Goal: Complete application form

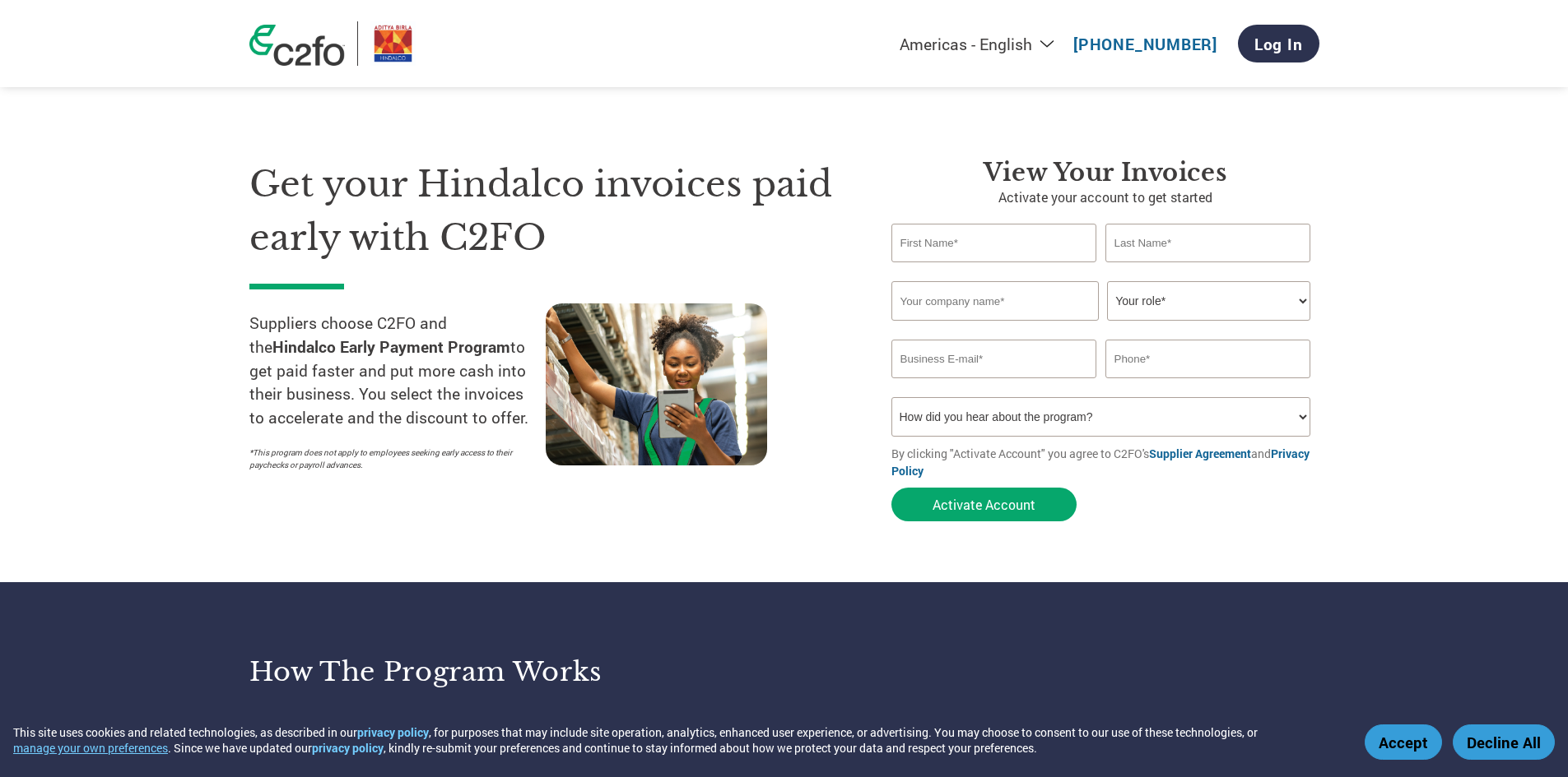
click at [980, 242] on input "text" at bounding box center [994, 243] width 206 height 39
type input "C"
type input "[PERSON_NAME]"
type input "A"
type input "AGRAWAL"
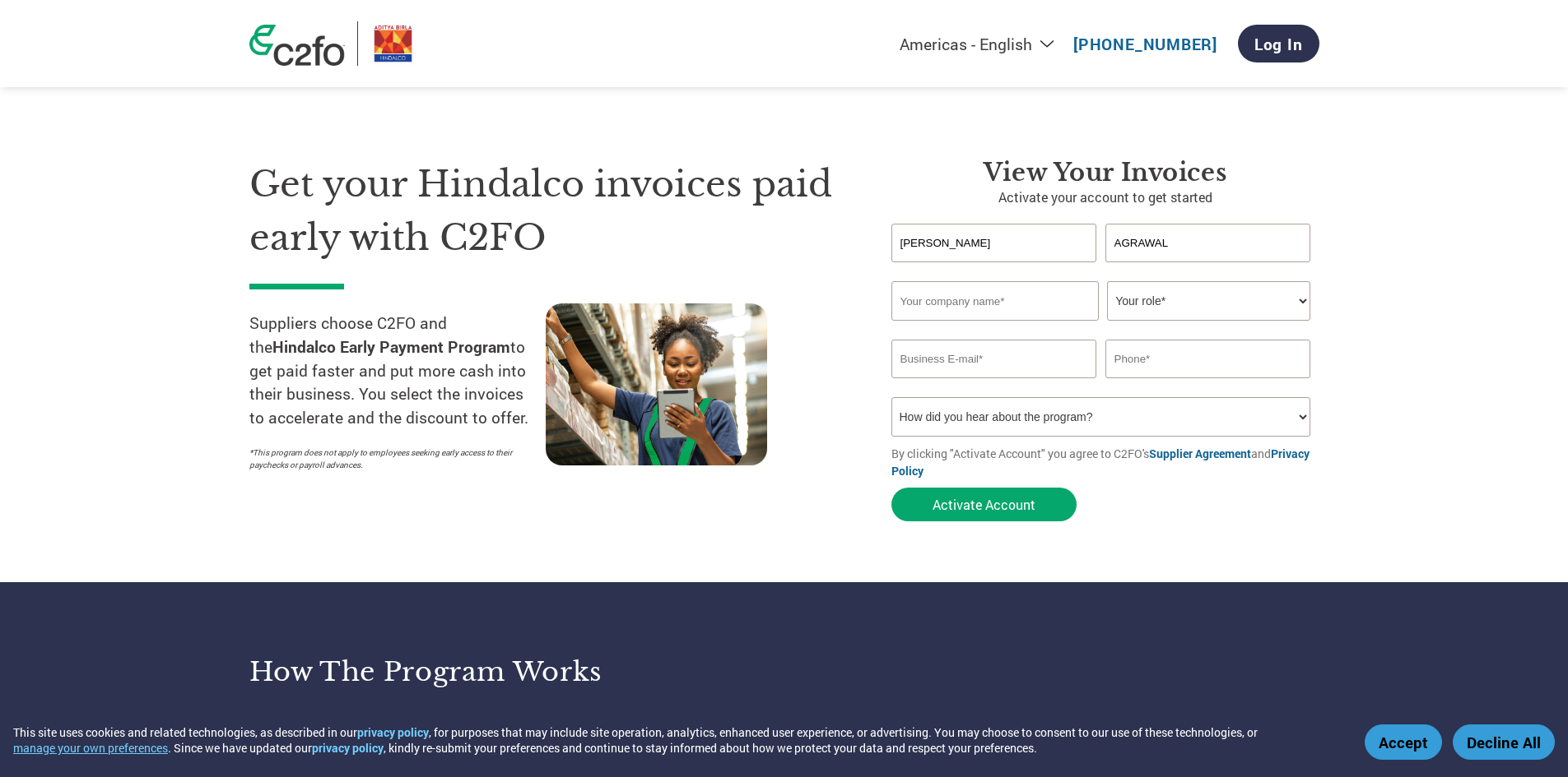
type input "s"
type input "[PERSON_NAME] PAINTS STORE"
click at [1296, 300] on select "Your role* CFO Controller Credit Manager Finance Director Treasurer CEO Preside…" at bounding box center [1208, 301] width 203 height 39
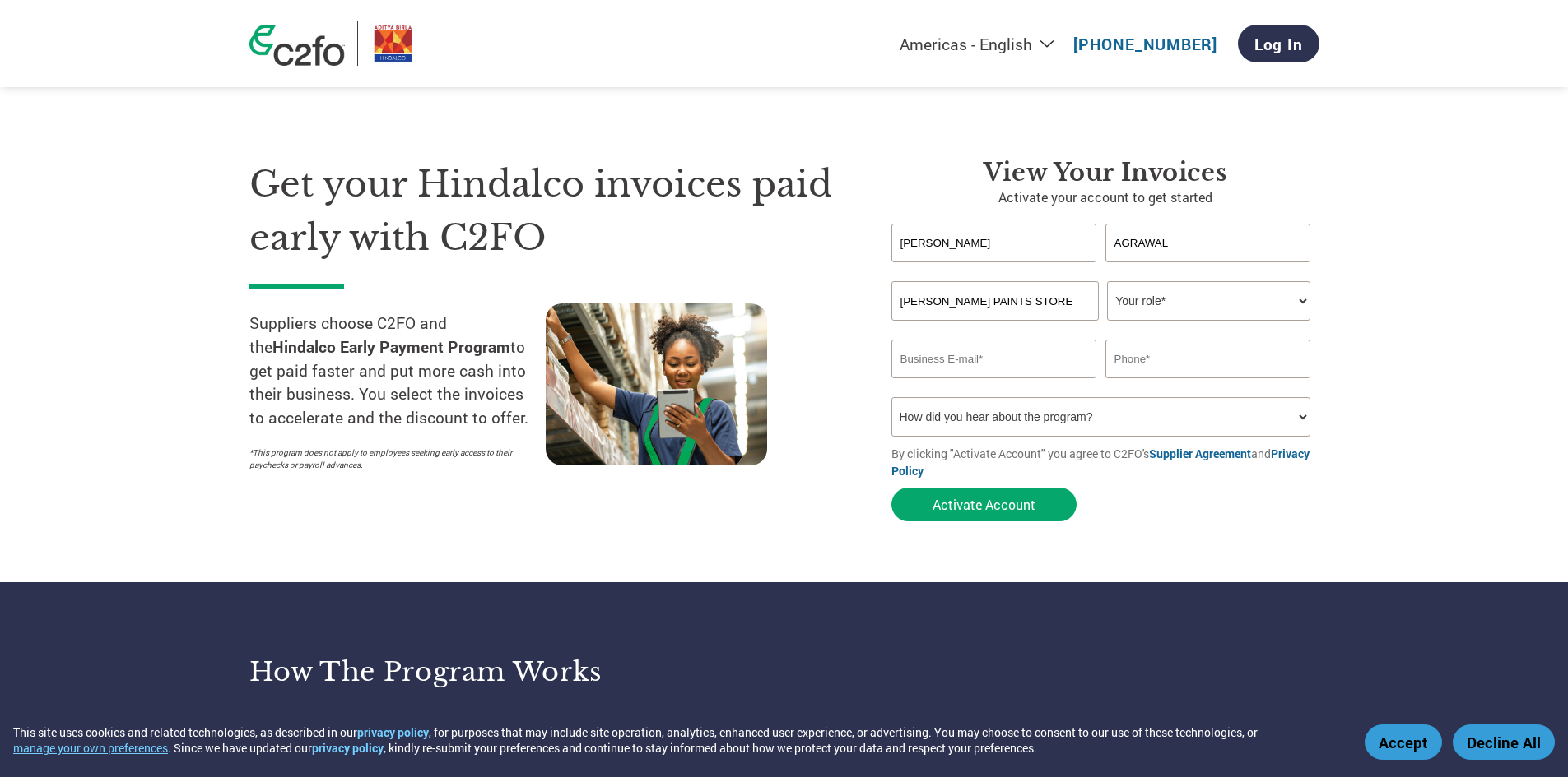
select select "OWNER_FOUNDER"
click at [1107, 281] on select "Your role* CFO Controller Credit Manager Finance Director Treasurer CEO Preside…" at bounding box center [1208, 301] width 203 height 39
click at [1010, 355] on input "email" at bounding box center [994, 359] width 206 height 39
type input "[EMAIL_ADDRESS][DOMAIN_NAME]"
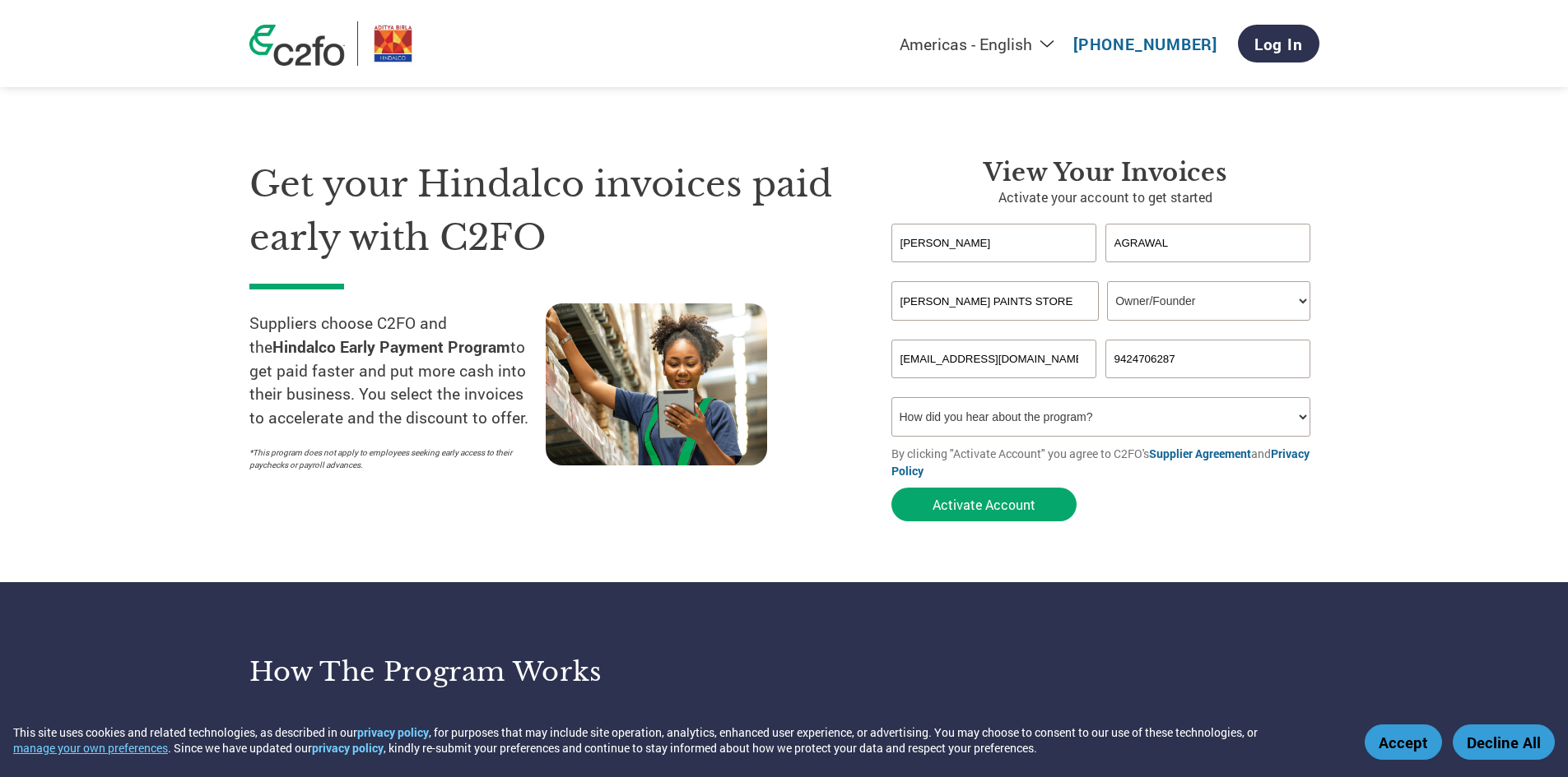
type input "9424706287"
click at [1302, 416] on select "How did you hear about the program? Received a letter Email Social Media Online…" at bounding box center [1101, 417] width 419 height 39
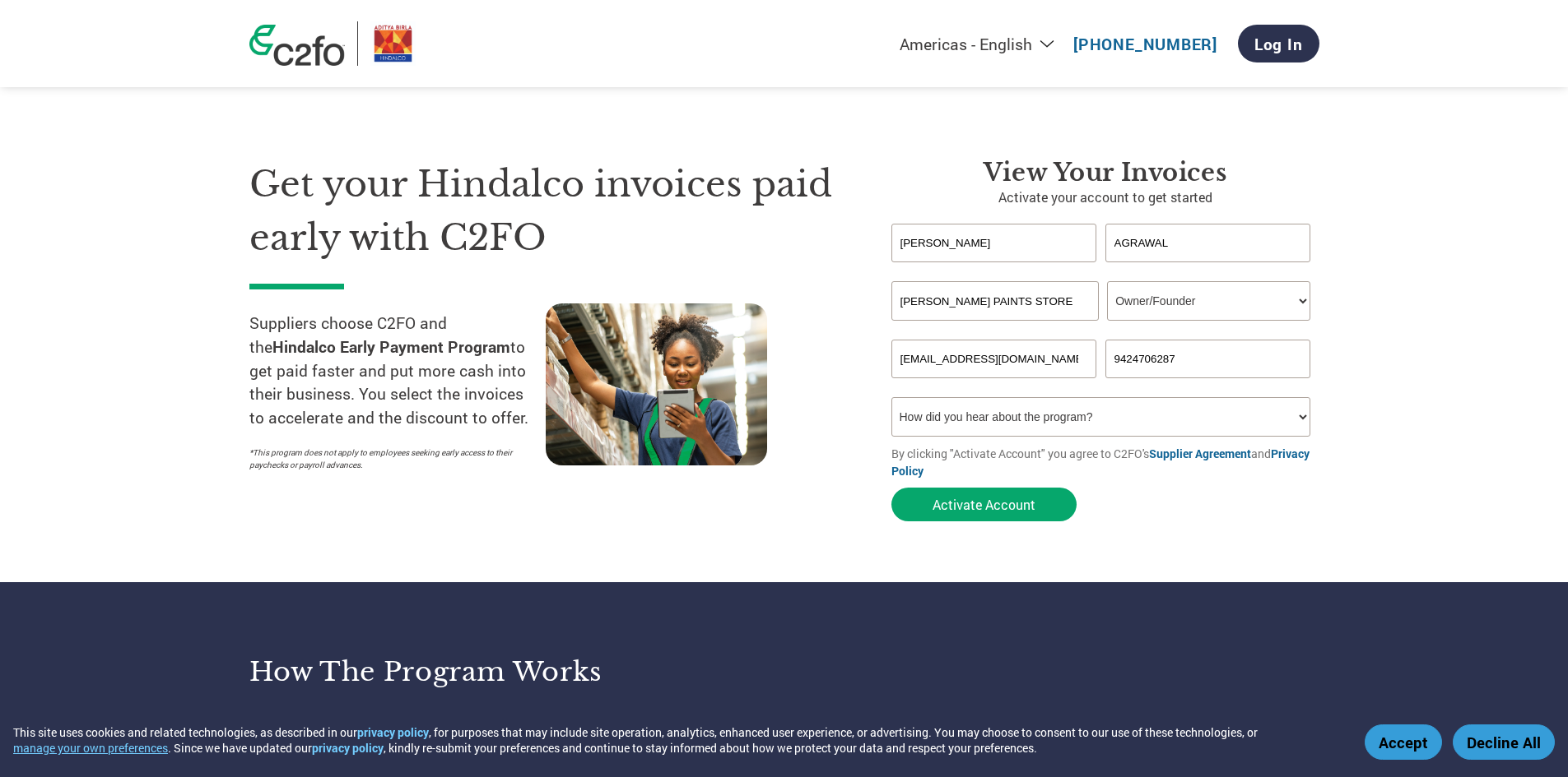
click at [1302, 416] on select "How did you hear about the program? Received a letter Email Social Media Online…" at bounding box center [1101, 417] width 419 height 39
select select "Email"
click at [892, 397] on select "How did you hear about the program? Received a letter Email Social Media Online…" at bounding box center [1101, 417] width 419 height 39
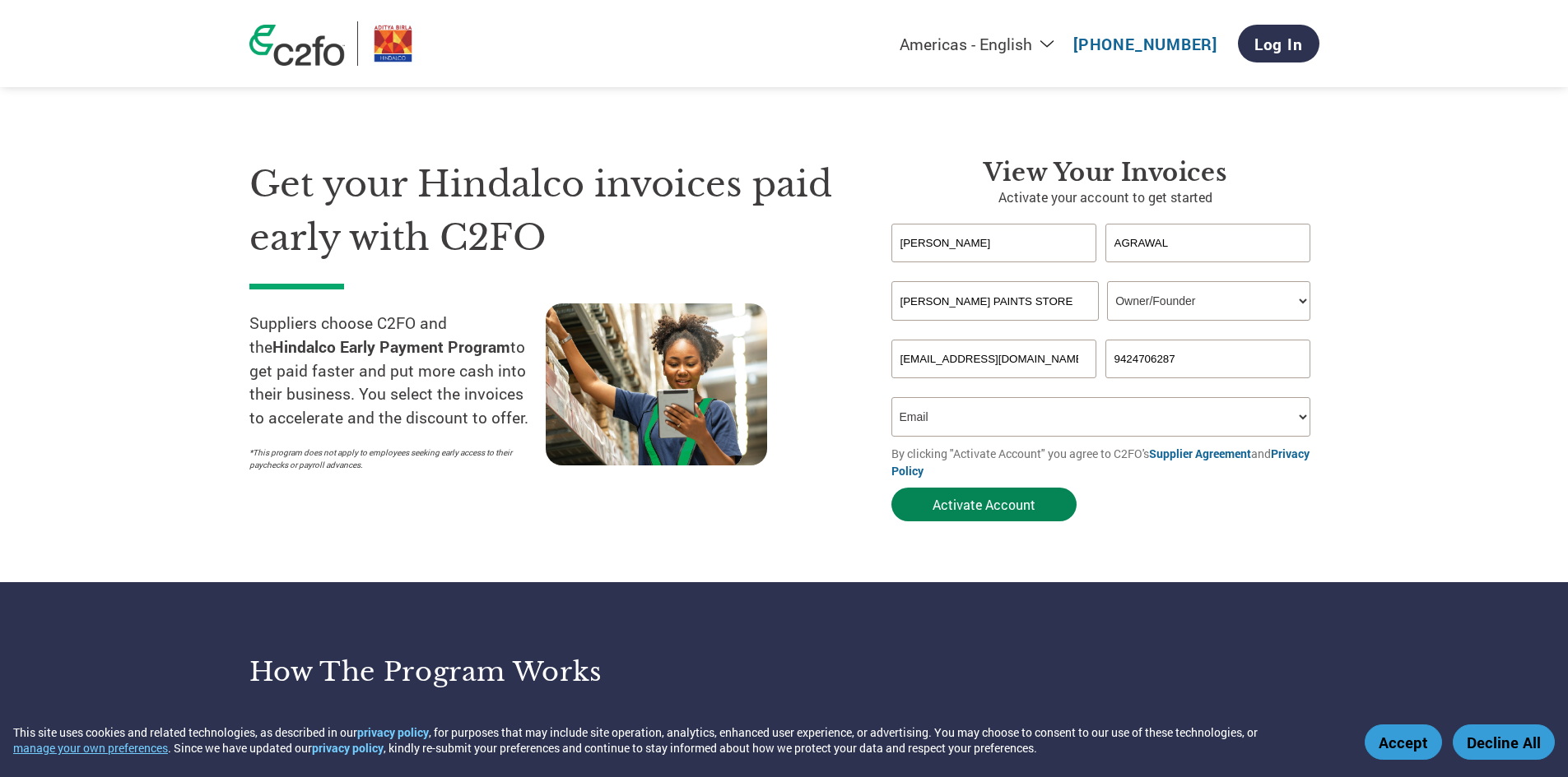
click at [1025, 501] on button "Activate Account" at bounding box center [984, 505] width 185 height 34
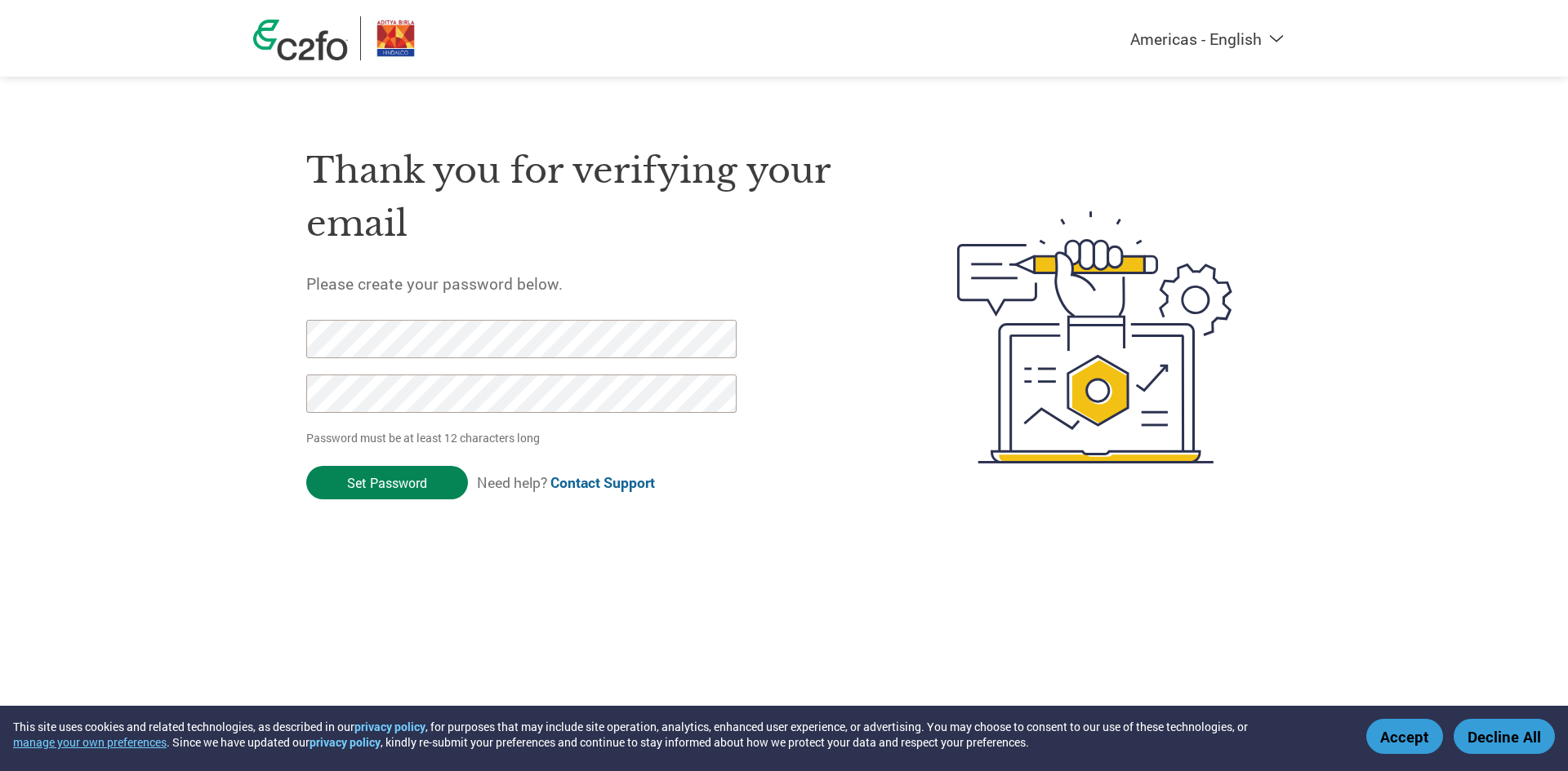
click at [377, 484] on input "Set Password" at bounding box center [387, 483] width 162 height 33
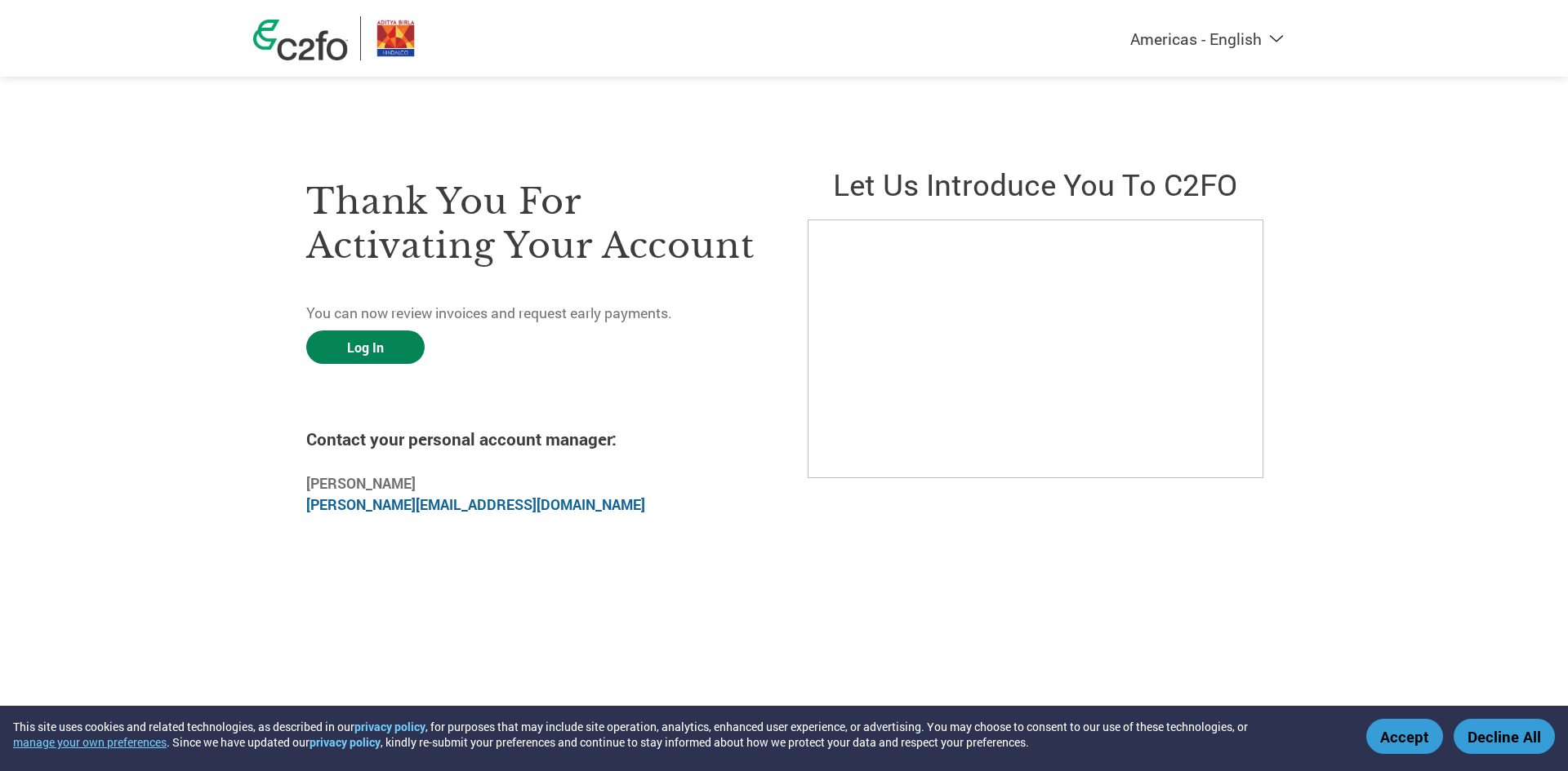
click at [397, 353] on link "Log In" at bounding box center [365, 348] width 118 height 33
